Goal: Information Seeking & Learning: Learn about a topic

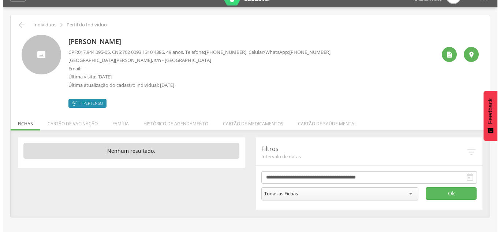
scroll to position [22, 0]
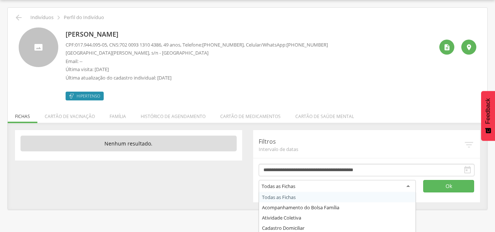
click at [300, 189] on div "Todas as Fichas" at bounding box center [337, 186] width 157 height 13
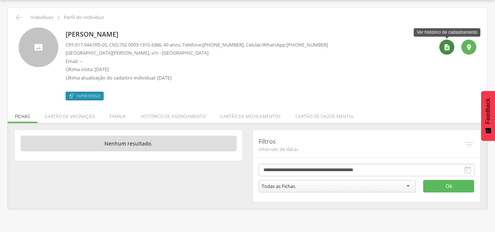
click at [451, 48] on div "" at bounding box center [446, 47] width 15 height 15
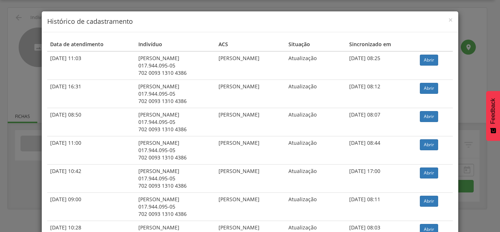
click at [444, 19] on h4 "Histórico de cadastramento" at bounding box center [250, 22] width 406 height 10
click at [449, 20] on span "×" at bounding box center [451, 20] width 4 height 10
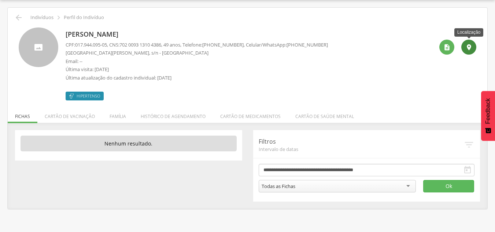
click at [467, 46] on icon "" at bounding box center [468, 47] width 7 height 7
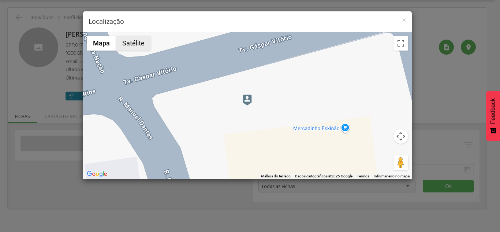
click at [138, 48] on button "Satélite" at bounding box center [133, 43] width 35 height 15
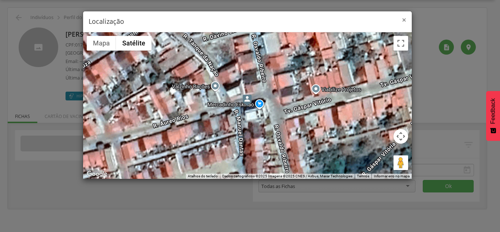
click at [405, 22] on span "×" at bounding box center [404, 20] width 4 height 10
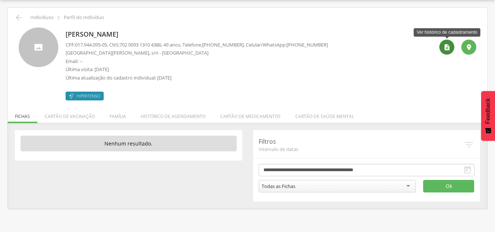
click at [447, 49] on icon "" at bounding box center [446, 47] width 7 height 7
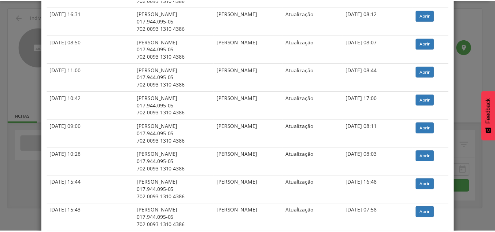
scroll to position [0, 0]
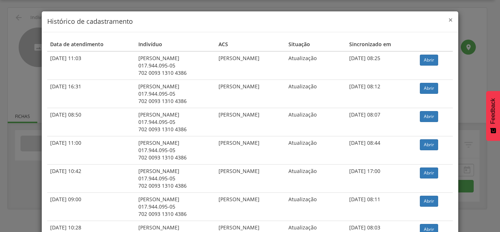
click at [449, 18] on span "×" at bounding box center [451, 20] width 4 height 10
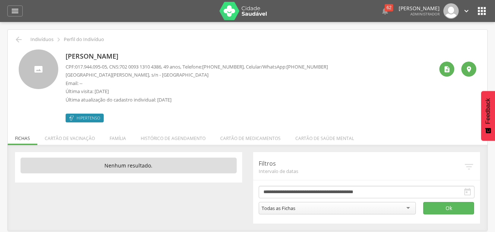
click at [477, 14] on icon "" at bounding box center [482, 11] width 12 height 12
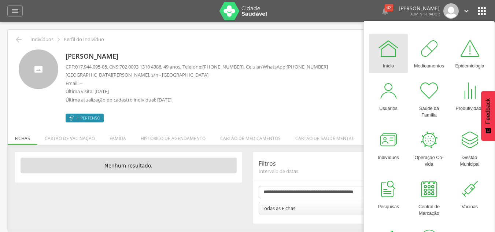
click at [268, 92] on p "Última visita: [DATE]" at bounding box center [197, 91] width 262 height 7
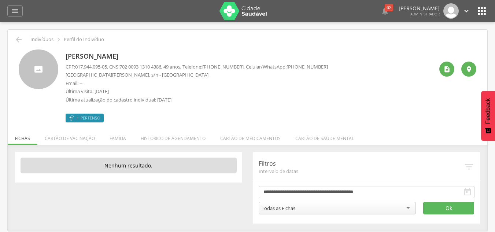
click at [481, 7] on icon "" at bounding box center [482, 11] width 12 height 12
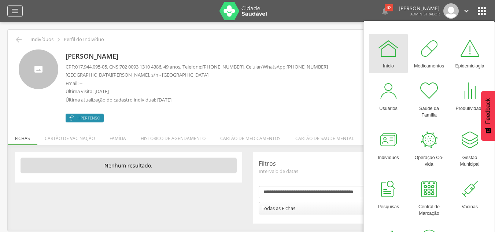
click at [21, 12] on div "" at bounding box center [14, 10] width 15 height 11
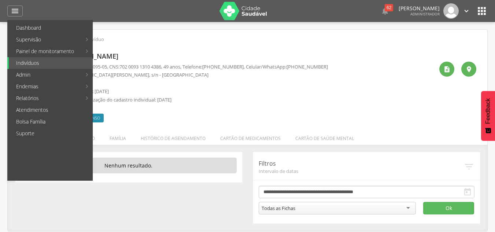
click at [289, 107] on div "Hipertenso" at bounding box center [197, 114] width 262 height 15
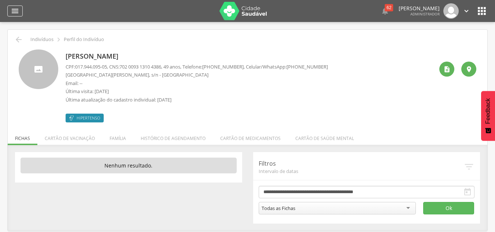
click at [11, 10] on icon "" at bounding box center [15, 11] width 9 height 9
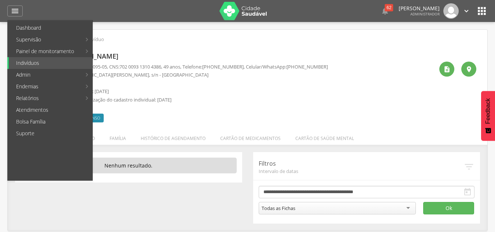
click at [280, 84] on p "Email: --" at bounding box center [197, 83] width 262 height 7
